Goal: Find specific page/section: Find specific page/section

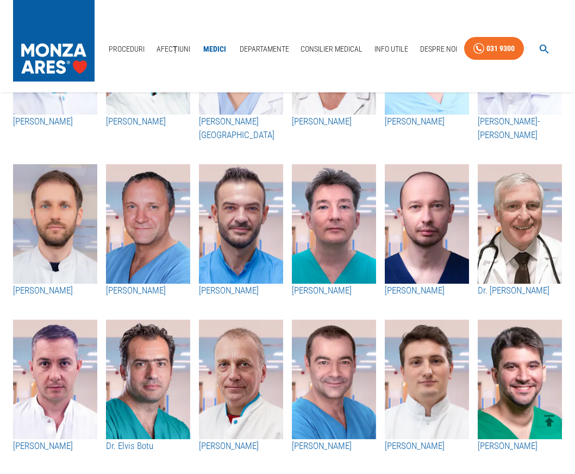
scroll to position [832, 0]
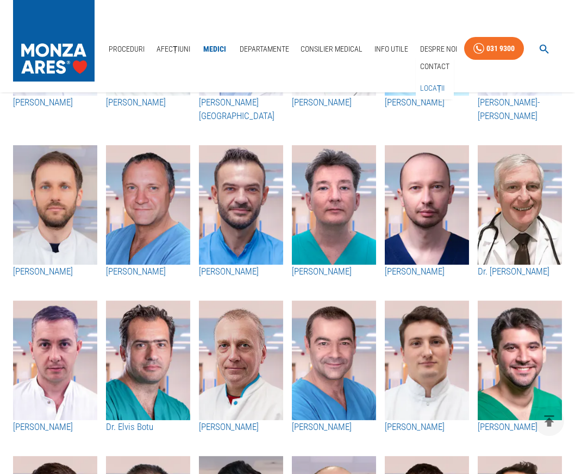
click at [433, 89] on link "Locații" at bounding box center [432, 88] width 29 height 18
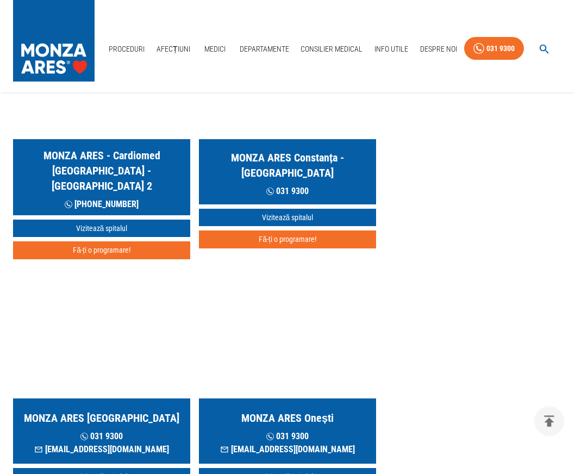
scroll to position [911, 0]
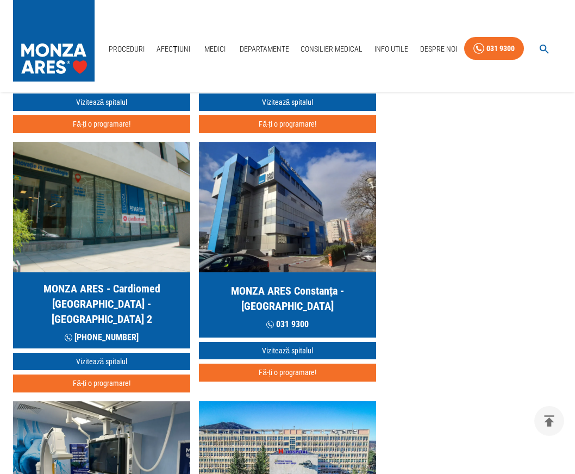
scroll to position [776, 0]
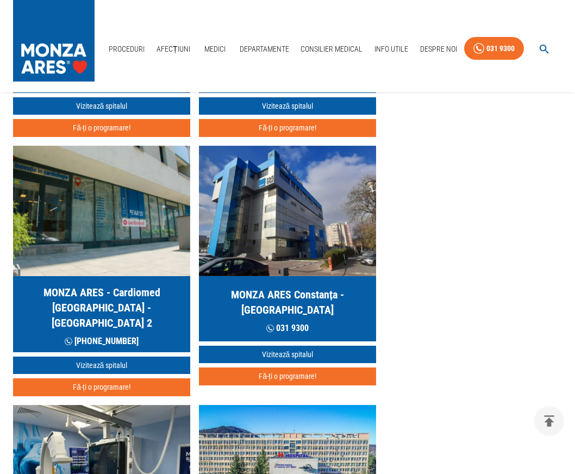
click at [264, 293] on h5 "MONZA ARES Constanța - HEKA Hospital" at bounding box center [288, 302] width 160 height 30
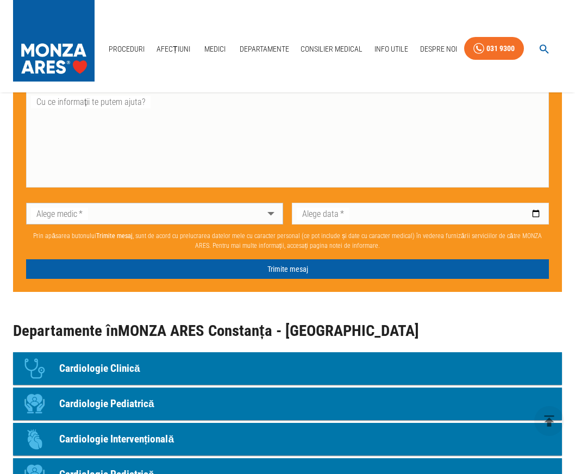
scroll to position [721, 0]
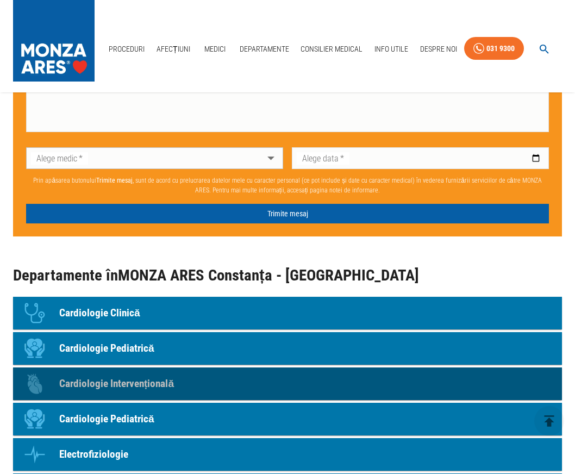
click at [159, 387] on p "Cardiologie Intervențională" at bounding box center [116, 384] width 115 height 16
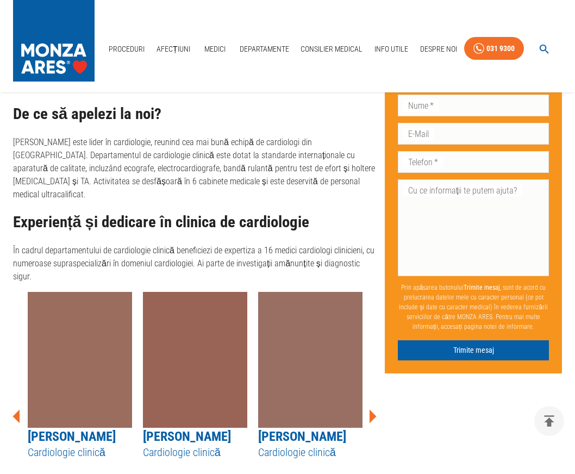
scroll to position [1522, 0]
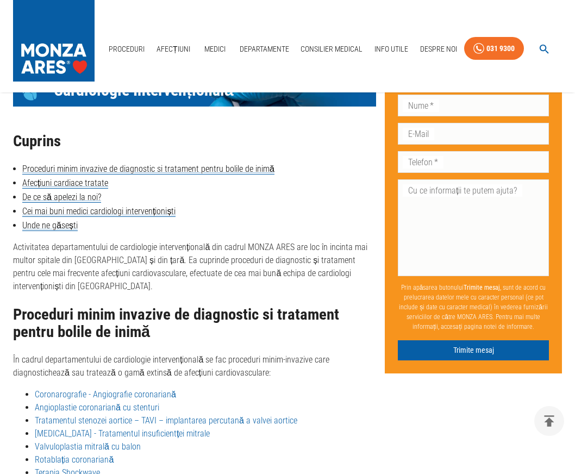
click at [109, 402] on link "Angioplastie coronariană cu stenturi" at bounding box center [97, 407] width 124 height 10
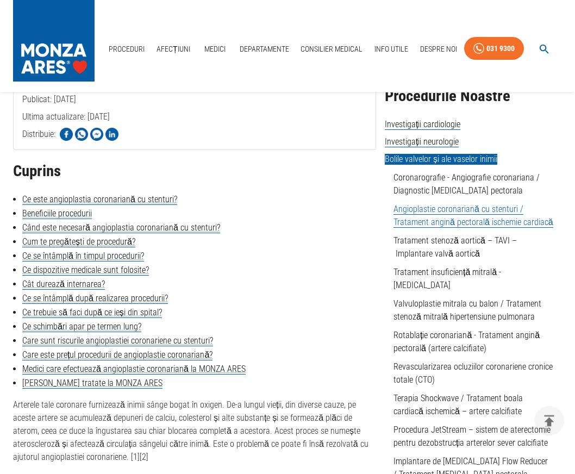
scroll to position [222, 0]
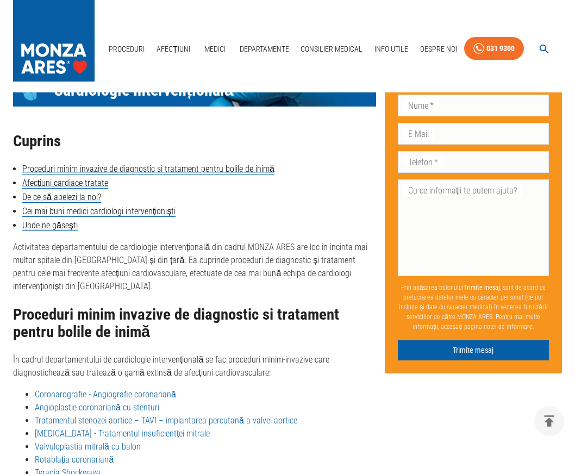
scroll to position [1522, 0]
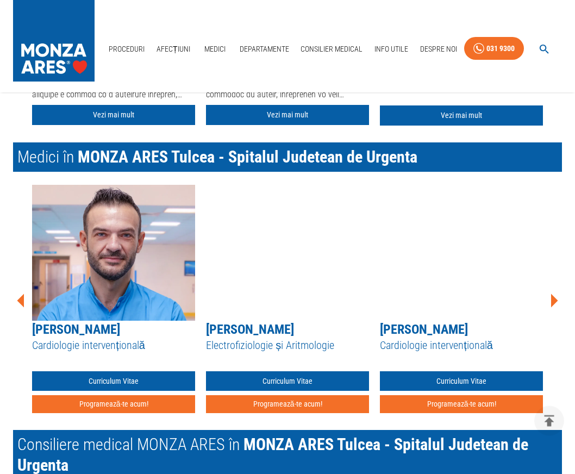
scroll to position [1441, 0]
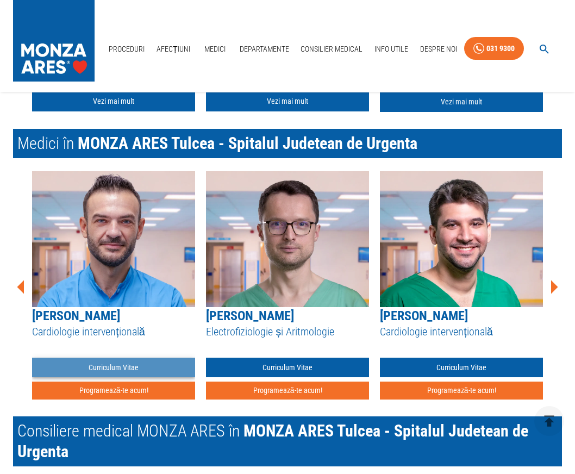
click at [128, 367] on link "Curriculum Vitae" at bounding box center [113, 368] width 163 height 20
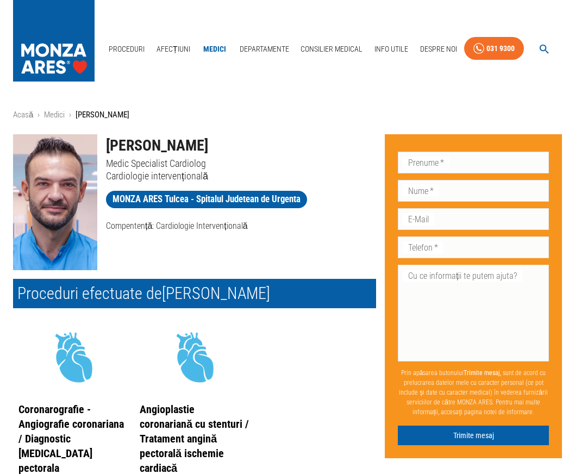
click at [154, 295] on h2 "Proceduri efectuate de Dr. Leonard Licheardopol" at bounding box center [194, 293] width 363 height 29
